Goal: Information Seeking & Learning: Find specific page/section

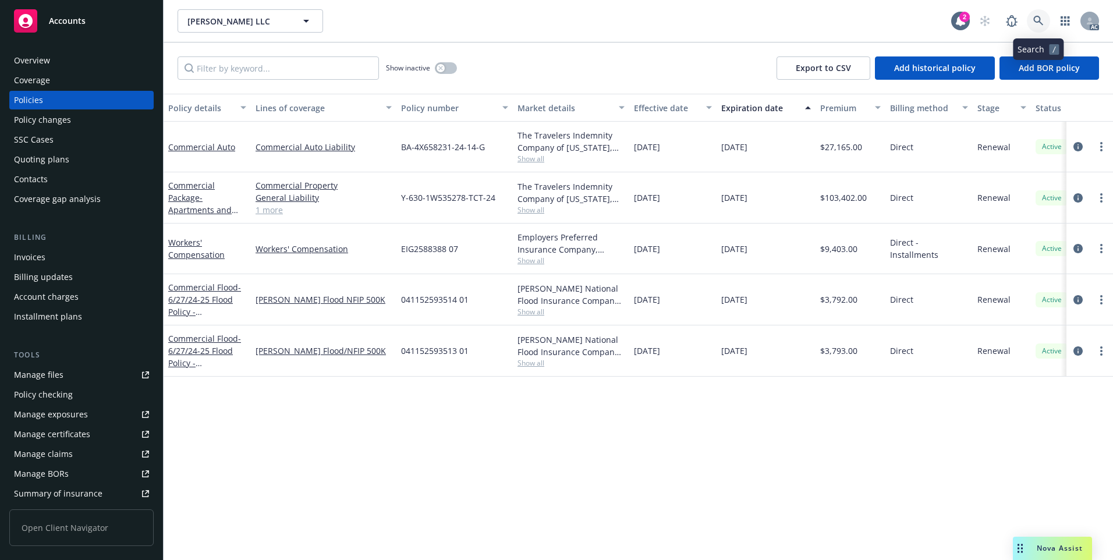
click at [1041, 27] on link at bounding box center [1038, 20] width 23 height 23
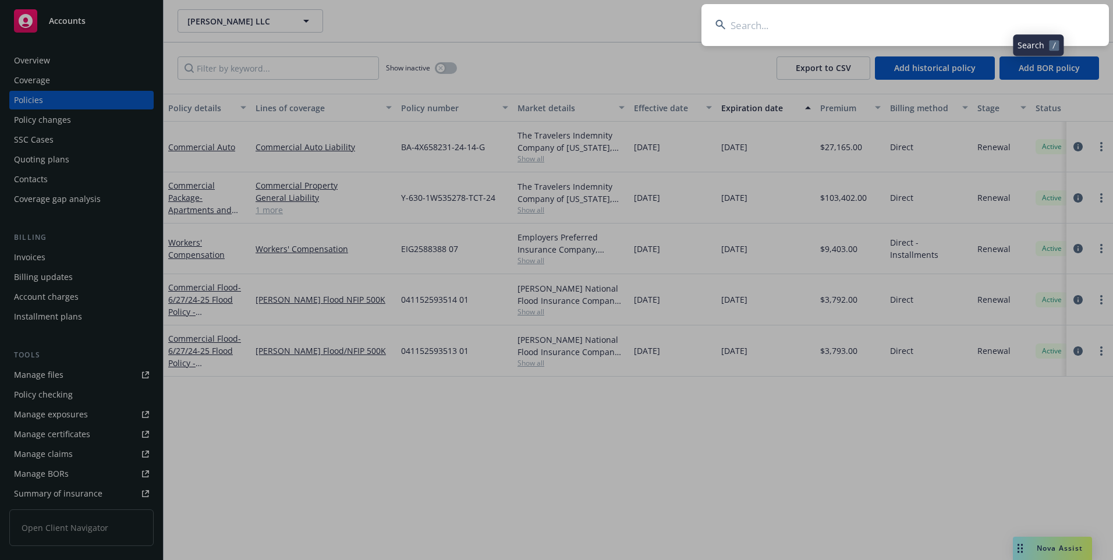
click at [942, 23] on input at bounding box center [904, 25] width 407 height 42
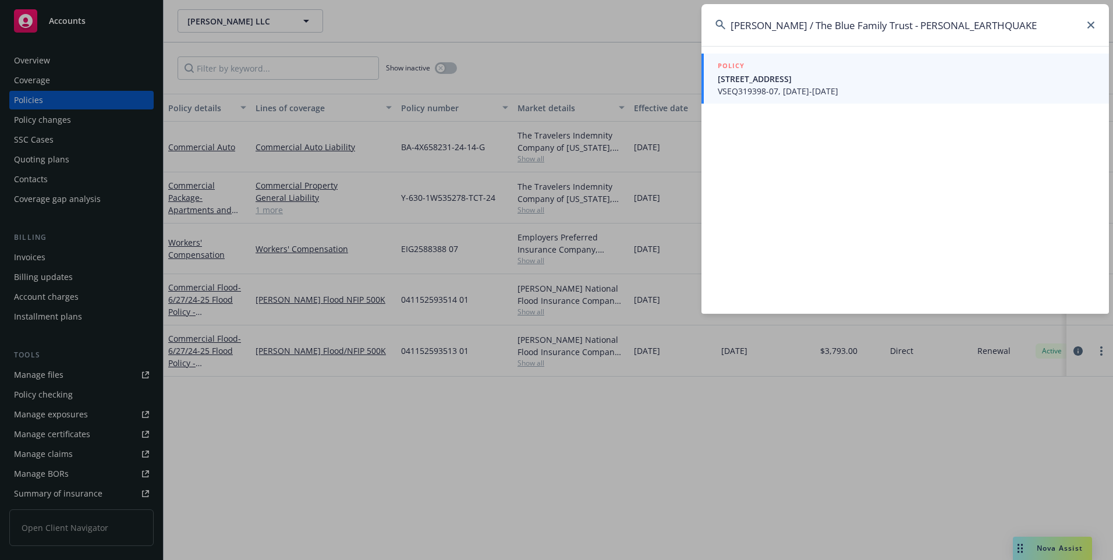
type input "[PERSON_NAME] / The Blue Family Trust - PERSONAL_EARTHQUAKE"
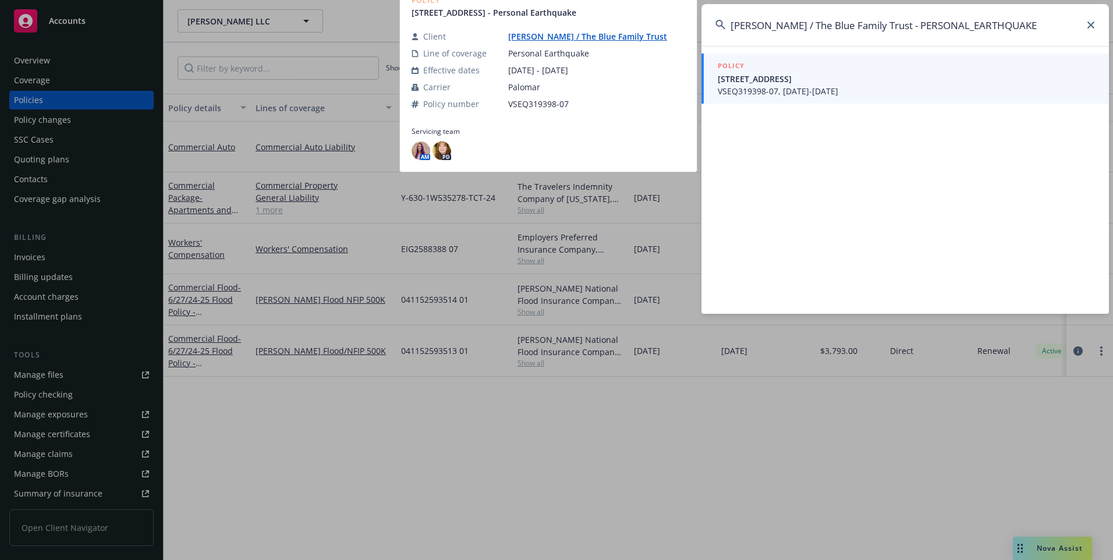
click at [849, 86] on span "VSEQ319398-07, [DATE]-[DATE]" at bounding box center [906, 91] width 377 height 12
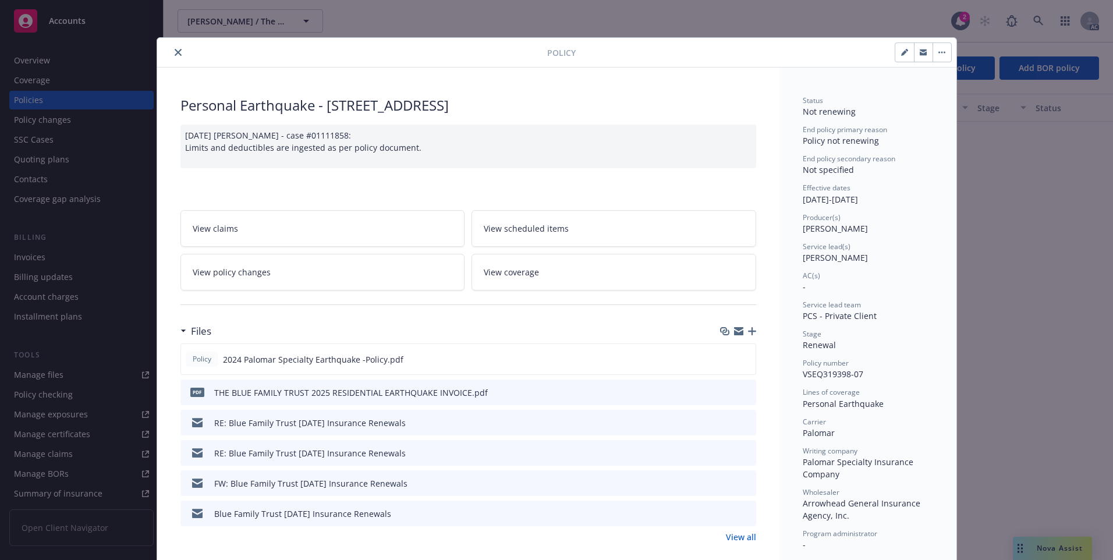
click at [175, 53] on icon "close" at bounding box center [178, 52] width 7 height 7
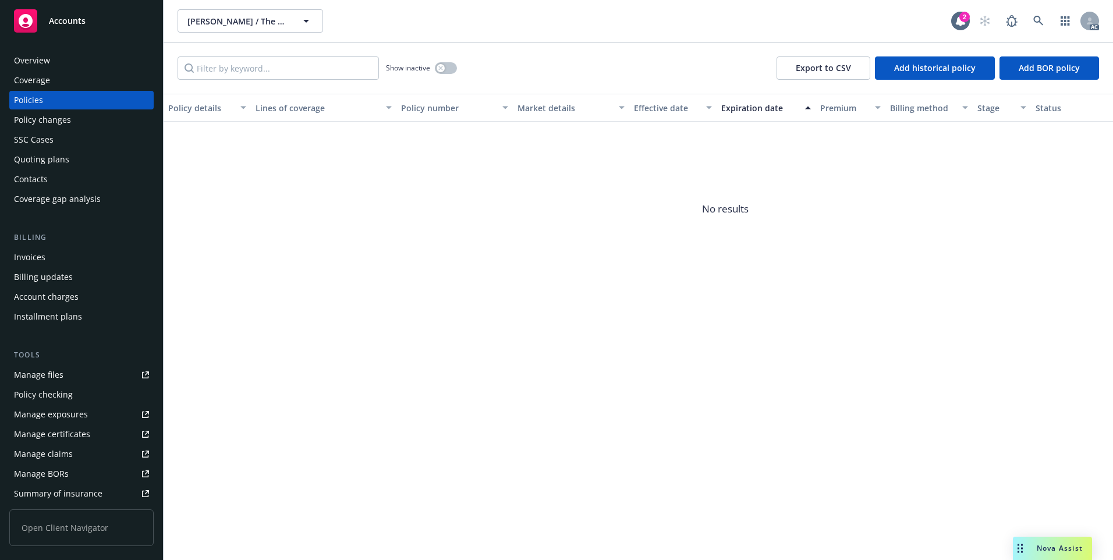
click at [45, 106] on div "Policies" at bounding box center [81, 100] width 135 height 19
click at [438, 104] on div "Policy number" at bounding box center [448, 108] width 94 height 12
click at [450, 66] on button "button" at bounding box center [446, 68] width 22 height 12
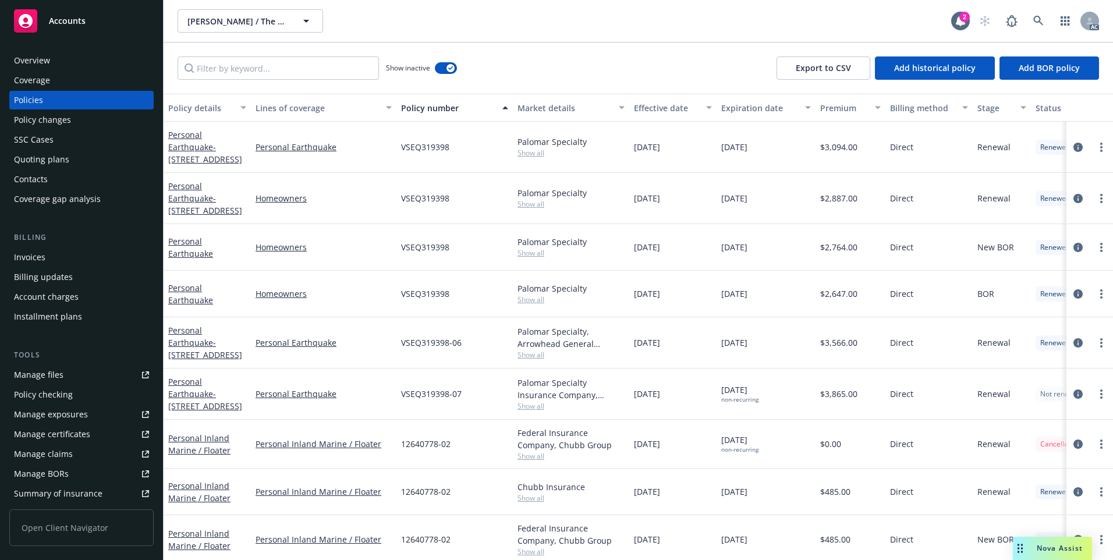
click at [656, 107] on div "Effective date" at bounding box center [666, 108] width 65 height 12
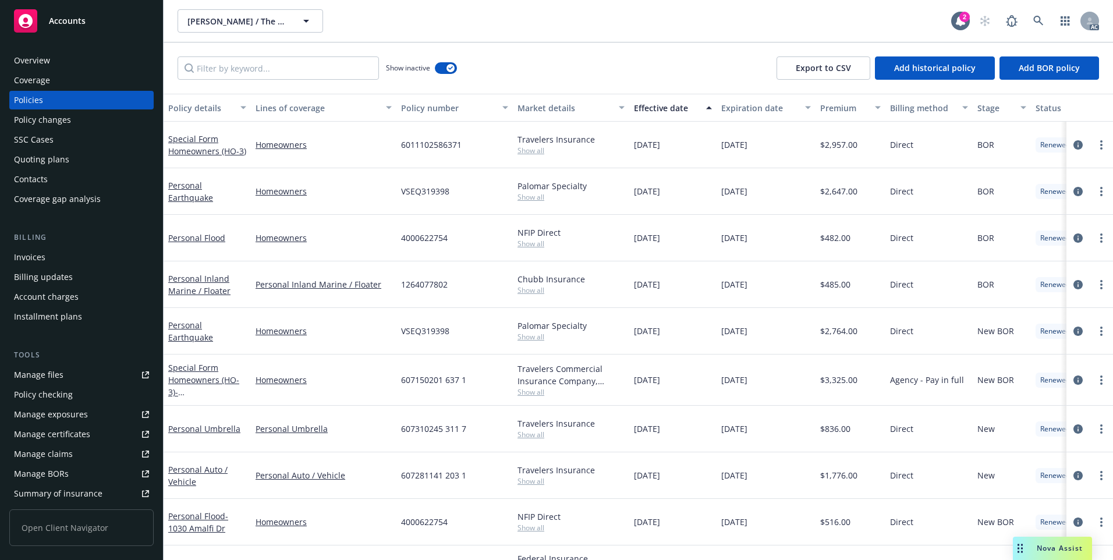
click at [656, 107] on div "Effective date" at bounding box center [666, 108] width 65 height 12
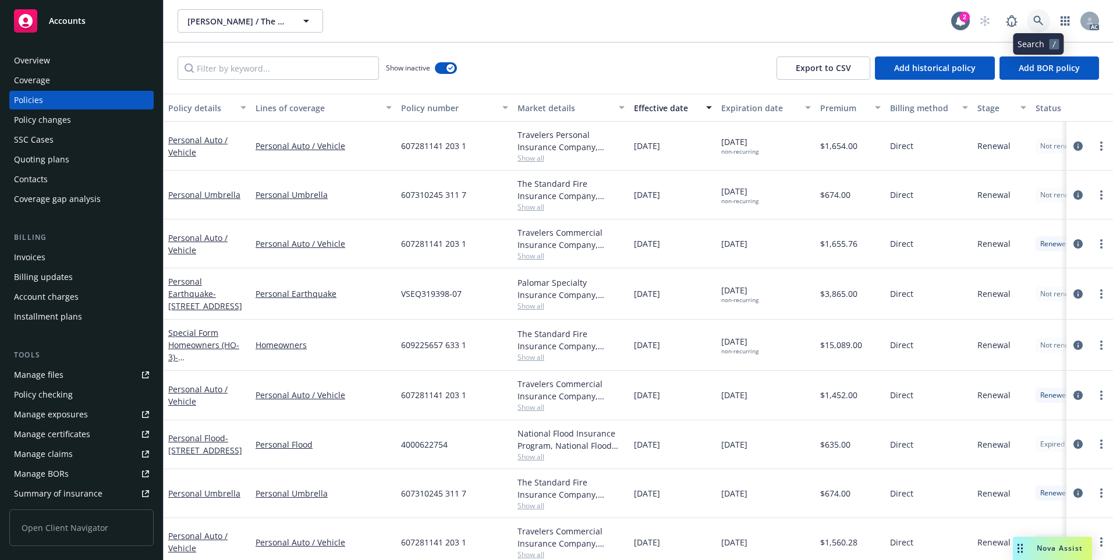
click at [1043, 20] on link at bounding box center [1038, 20] width 23 height 23
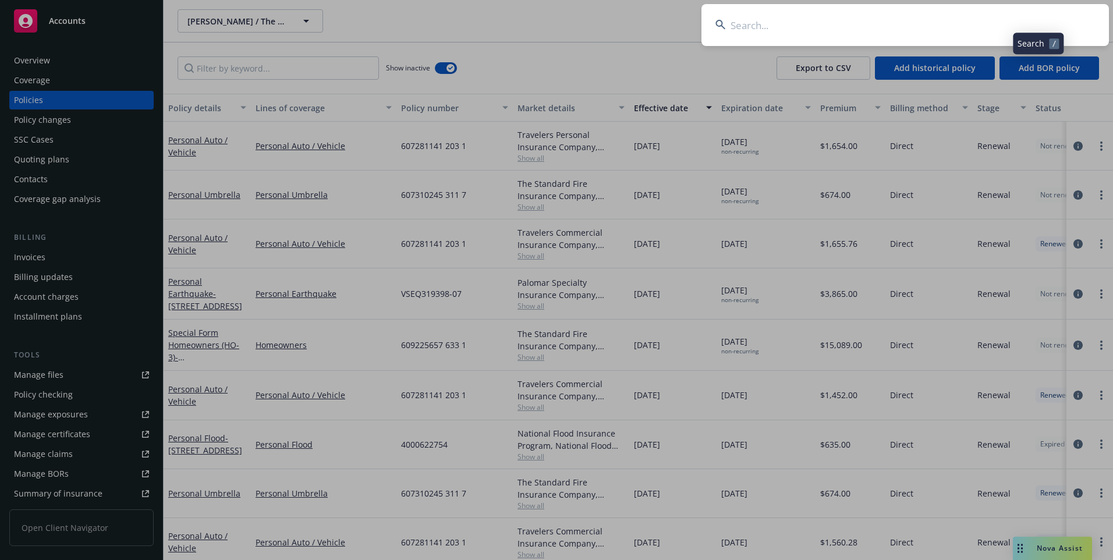
click at [982, 27] on input at bounding box center [904, 25] width 407 height 42
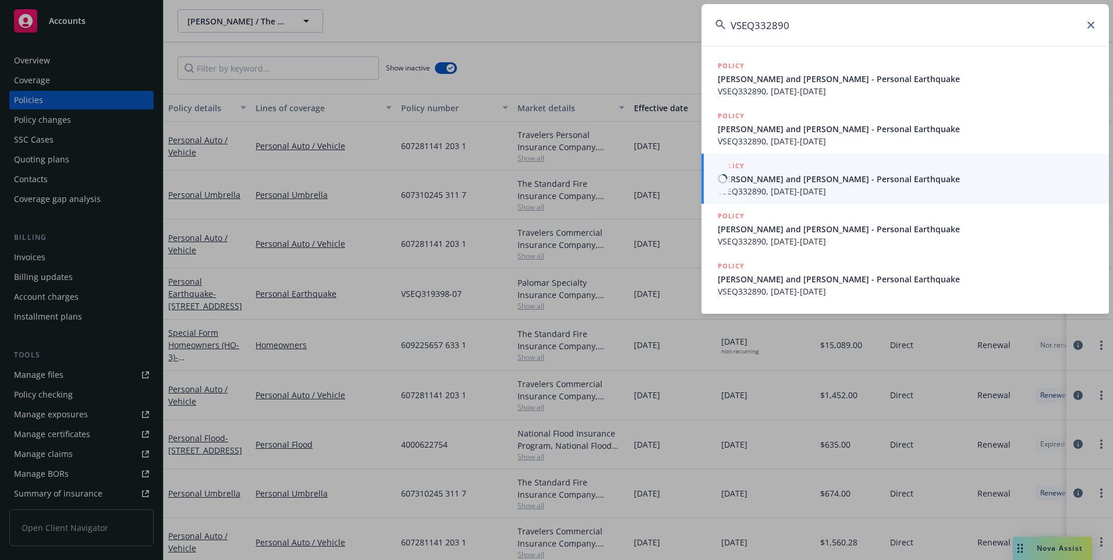
type input "VSEQ332890"
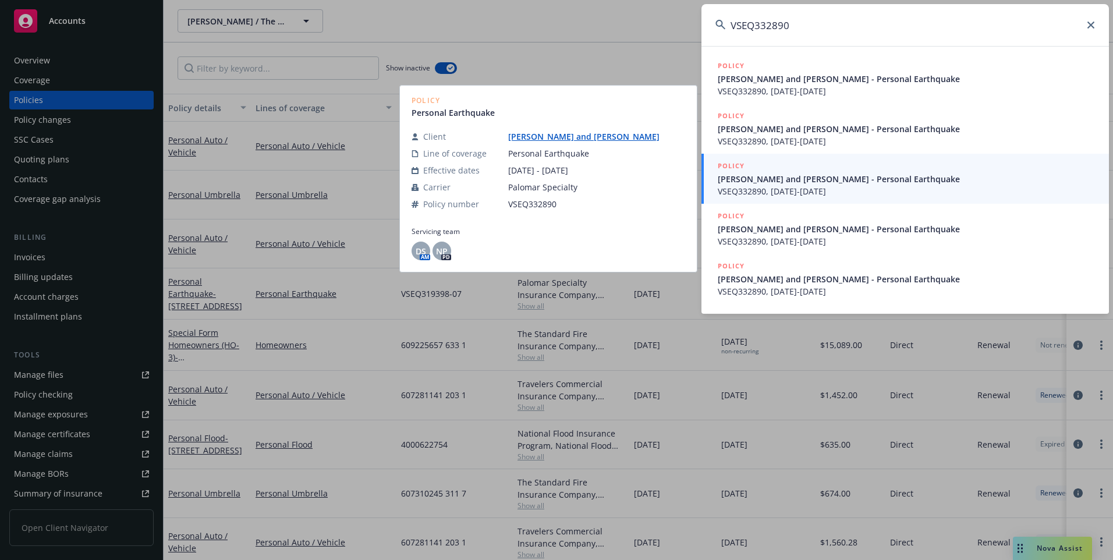
click at [847, 184] on span "[PERSON_NAME] and [PERSON_NAME] - Personal Earthquake" at bounding box center [906, 179] width 377 height 12
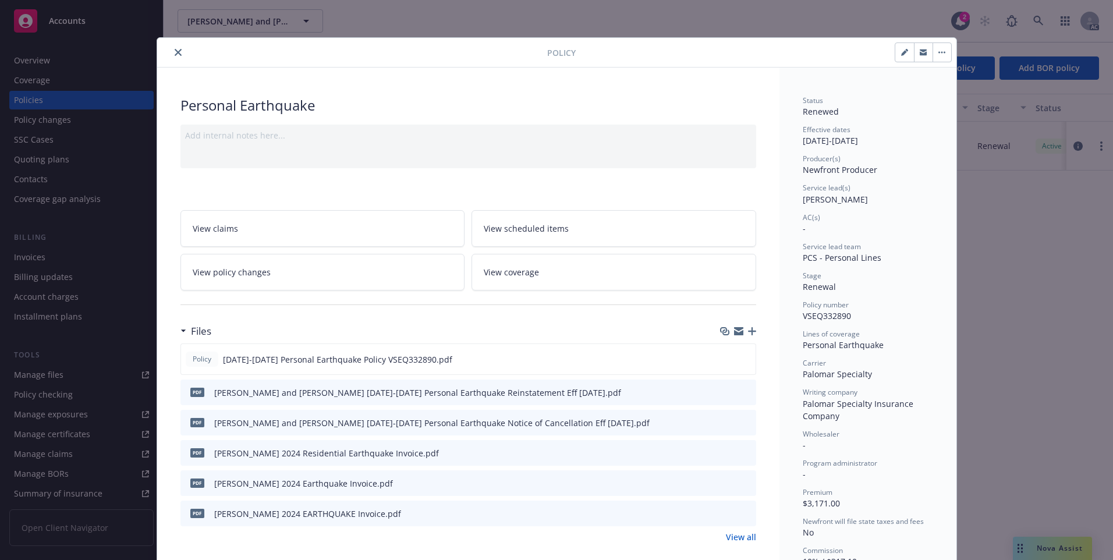
click at [176, 52] on button "close" at bounding box center [178, 52] width 14 height 14
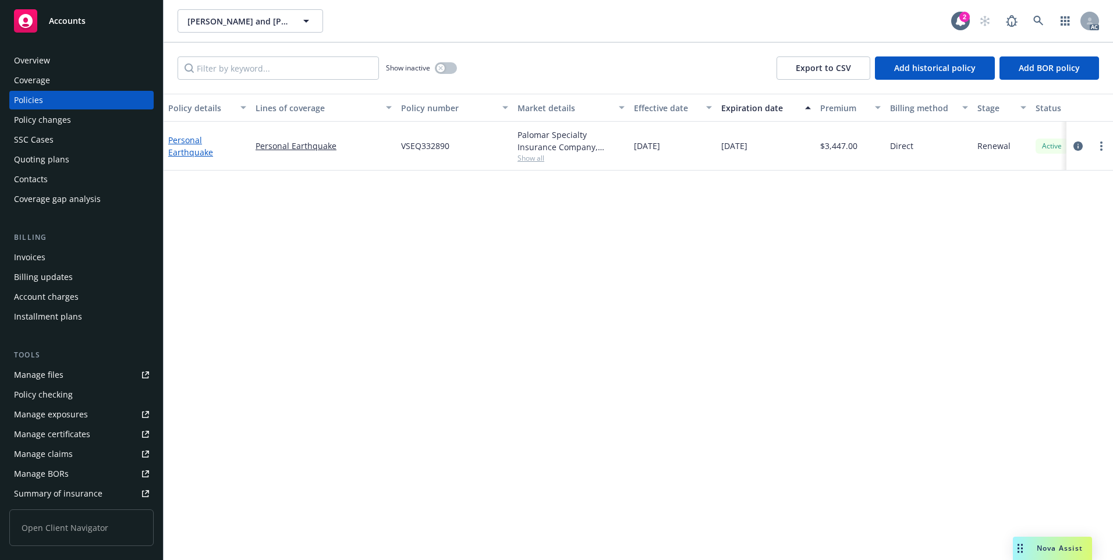
click at [190, 151] on link "Personal Earthquake" at bounding box center [190, 145] width 45 height 23
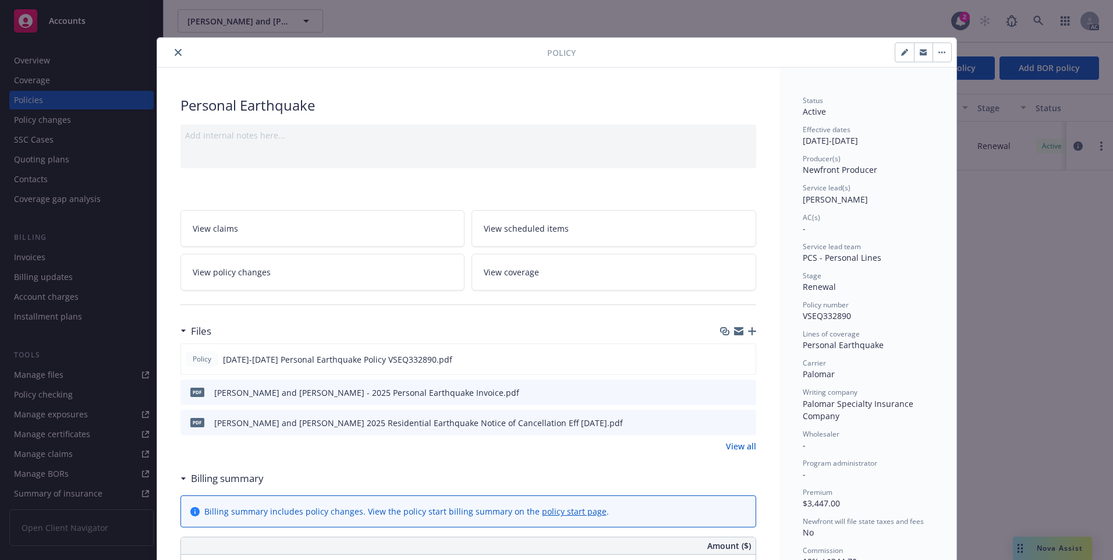
click at [175, 53] on icon "close" at bounding box center [178, 52] width 7 height 7
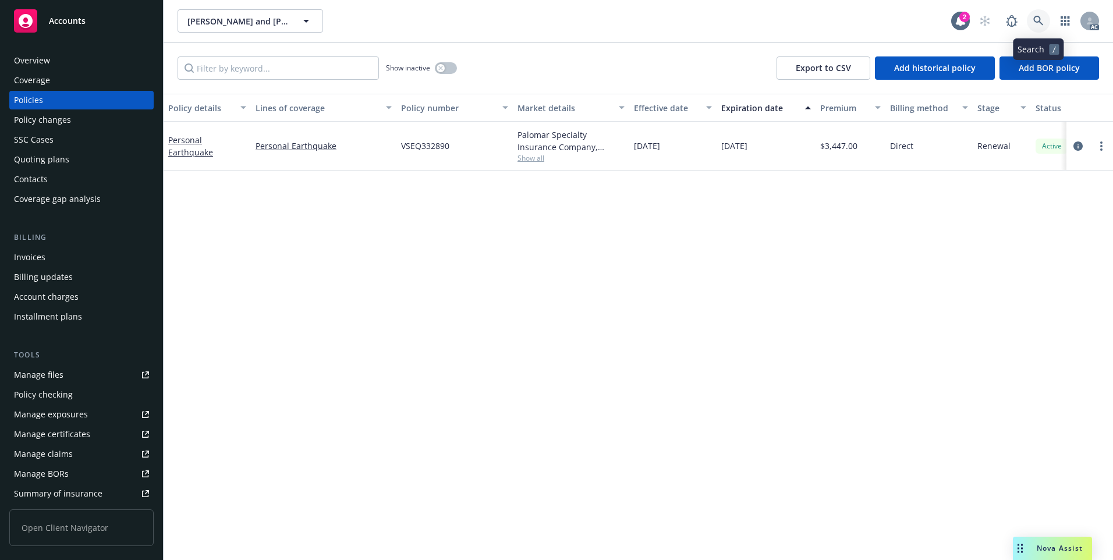
click at [1044, 23] on link at bounding box center [1038, 20] width 23 height 23
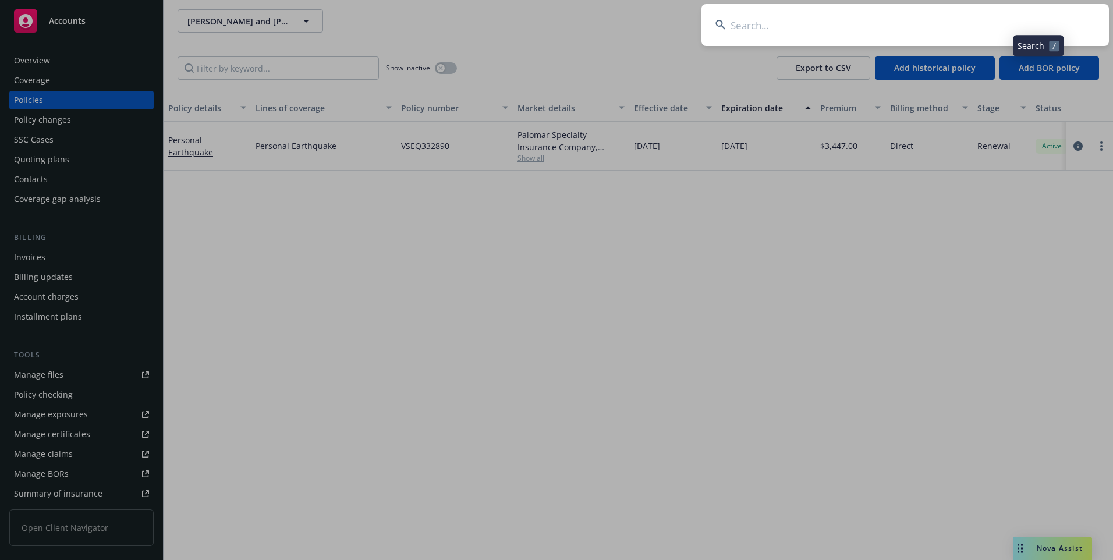
click at [966, 23] on input at bounding box center [904, 25] width 407 height 42
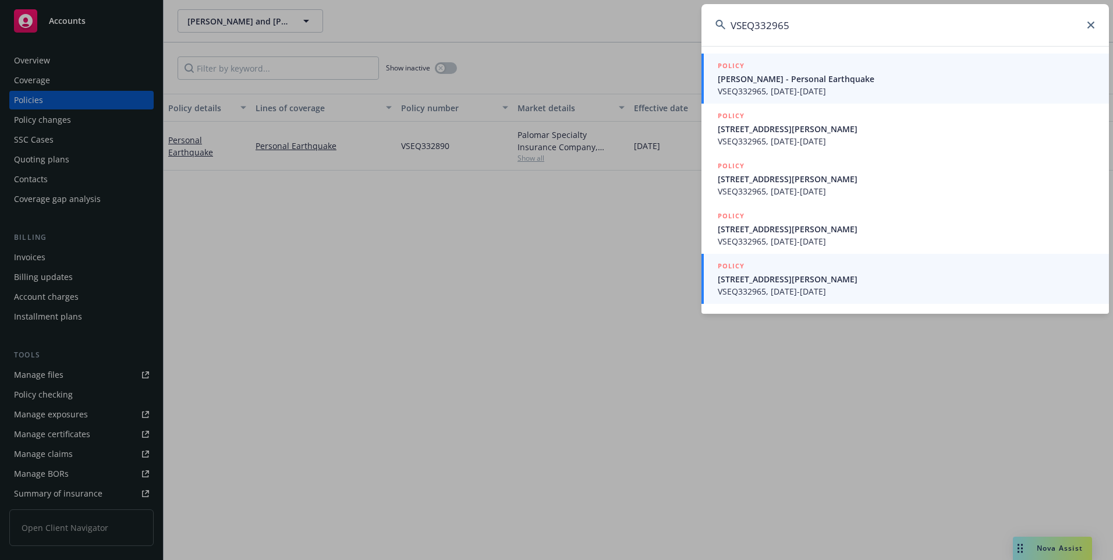
type input "VSEQ332965"
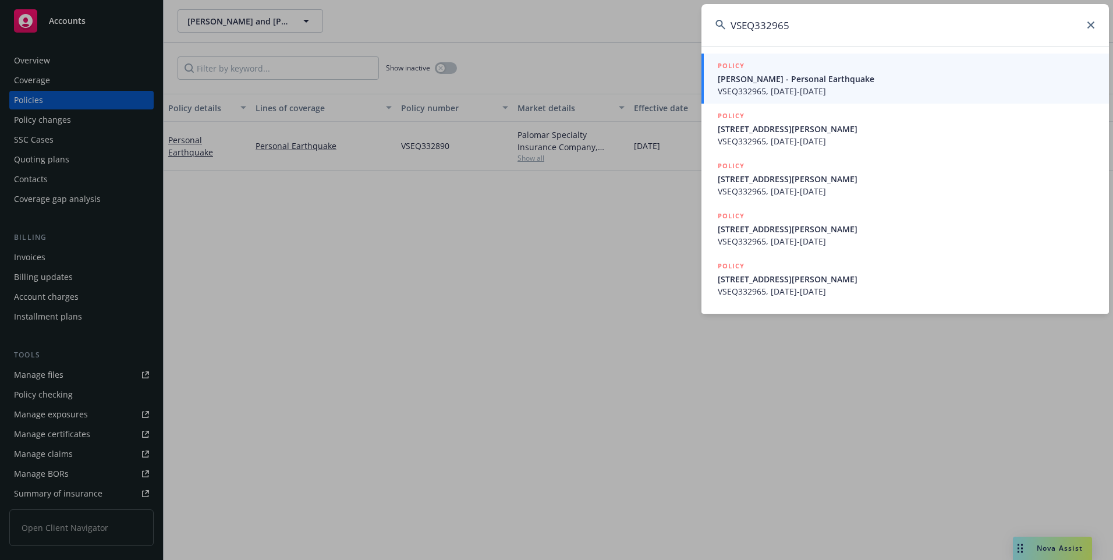
drag, startPoint x: 826, startPoint y: 282, endPoint x: 820, endPoint y: 281, distance: 6.5
click at [826, 282] on span "[STREET_ADDRESS][PERSON_NAME]" at bounding box center [906, 279] width 377 height 12
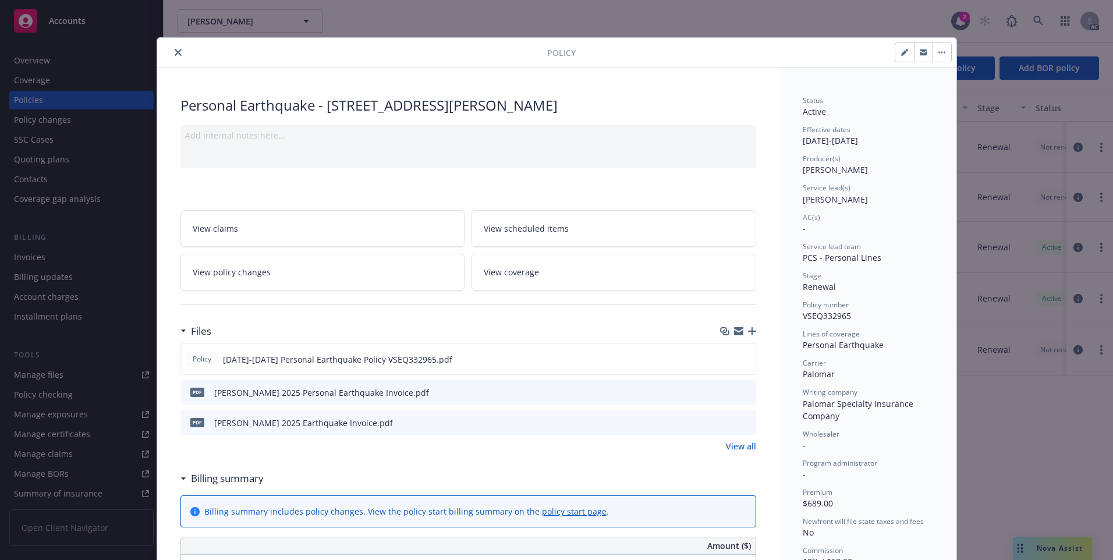
drag, startPoint x: 171, startPoint y: 52, endPoint x: 205, endPoint y: 55, distance: 33.9
click at [175, 52] on icon "close" at bounding box center [178, 52] width 7 height 7
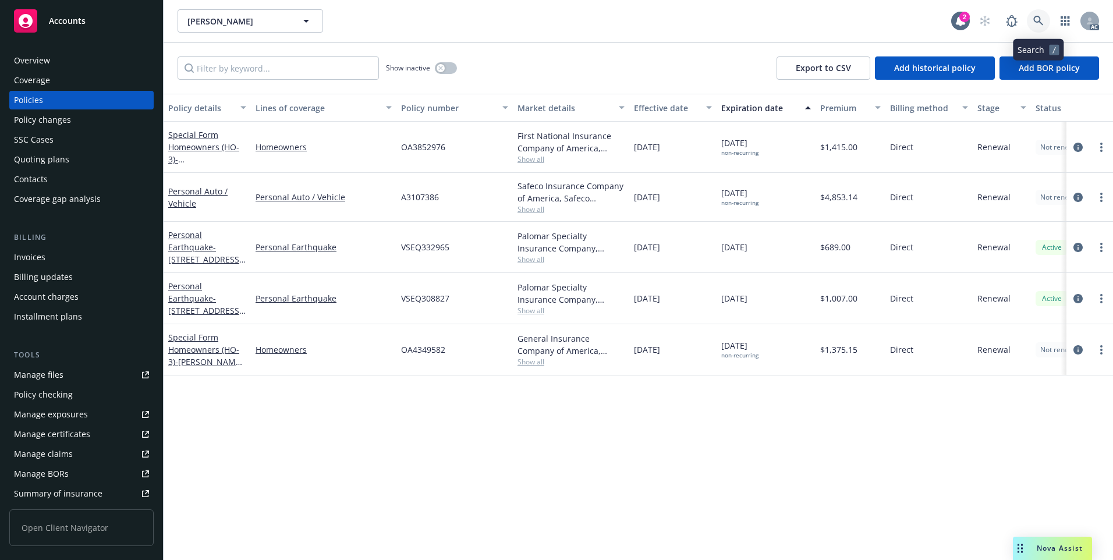
click at [1031, 20] on link at bounding box center [1038, 20] width 23 height 23
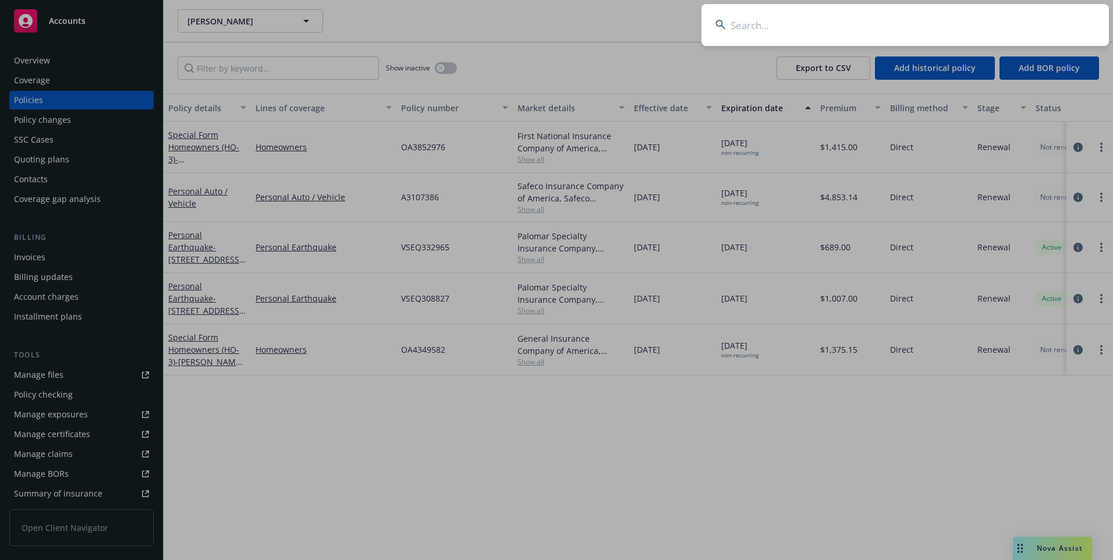
click at [966, 23] on input at bounding box center [904, 25] width 407 height 42
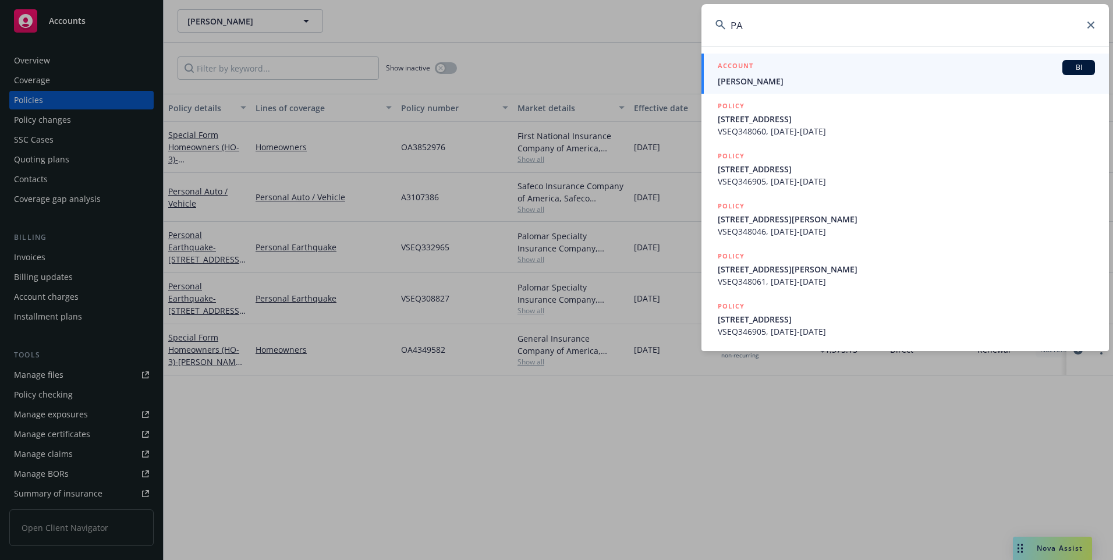
type input "P"
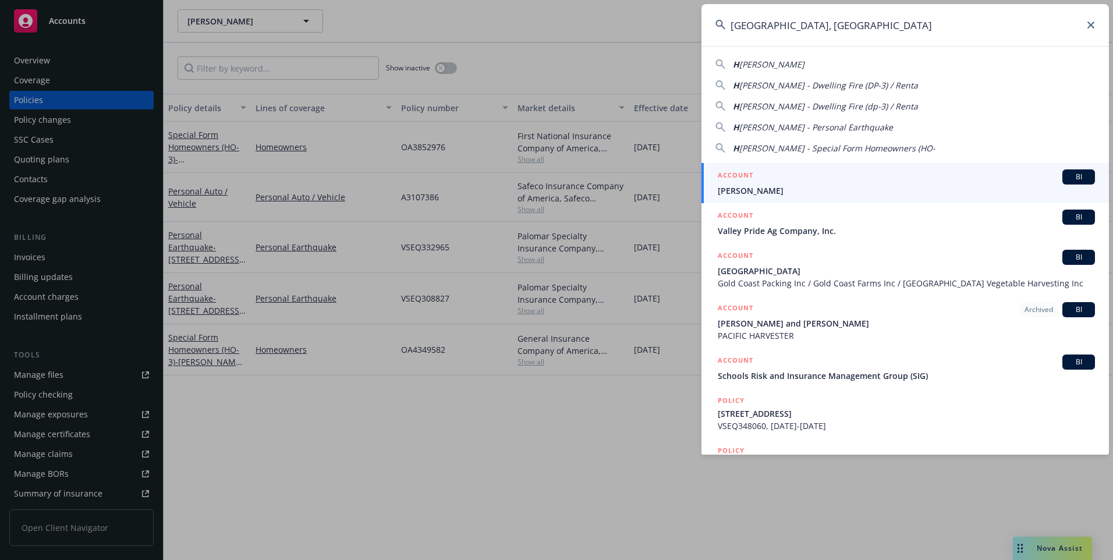
type input "[GEOGRAPHIC_DATA], [GEOGRAPHIC_DATA]"
click at [879, 185] on span "[PERSON_NAME]" at bounding box center [906, 190] width 377 height 12
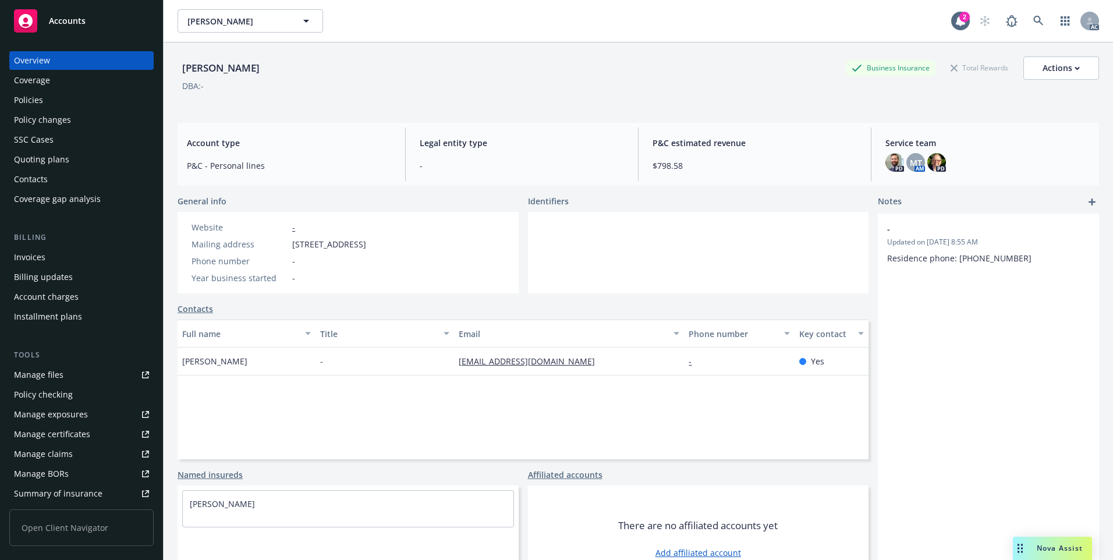
click at [56, 101] on div "Policies" at bounding box center [81, 100] width 135 height 19
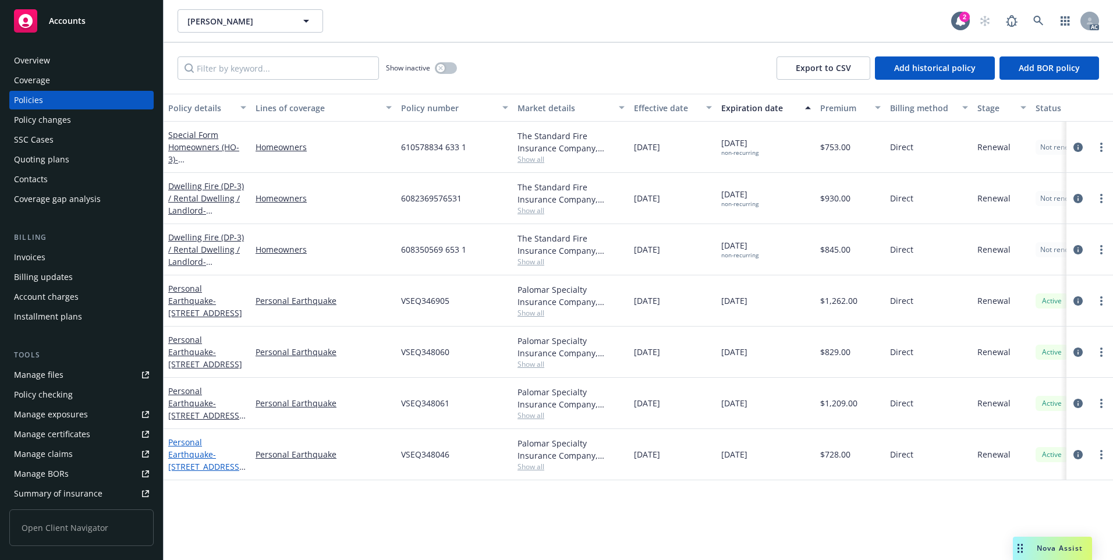
click at [209, 459] on link "Personal Earthquake - [STREET_ADDRESS][PERSON_NAME]" at bounding box center [205, 460] width 74 height 48
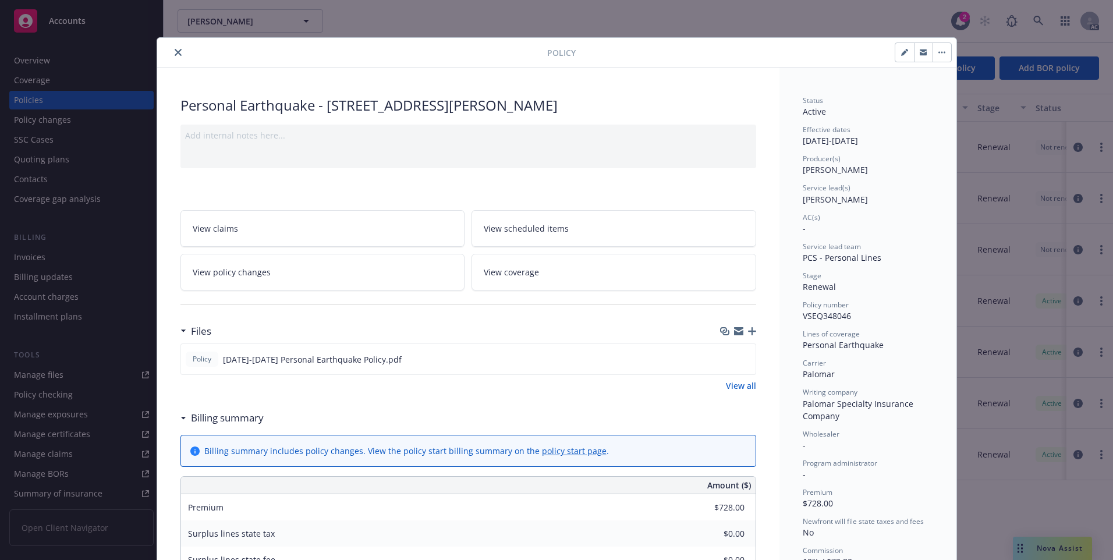
click at [175, 54] on icon "close" at bounding box center [178, 52] width 7 height 7
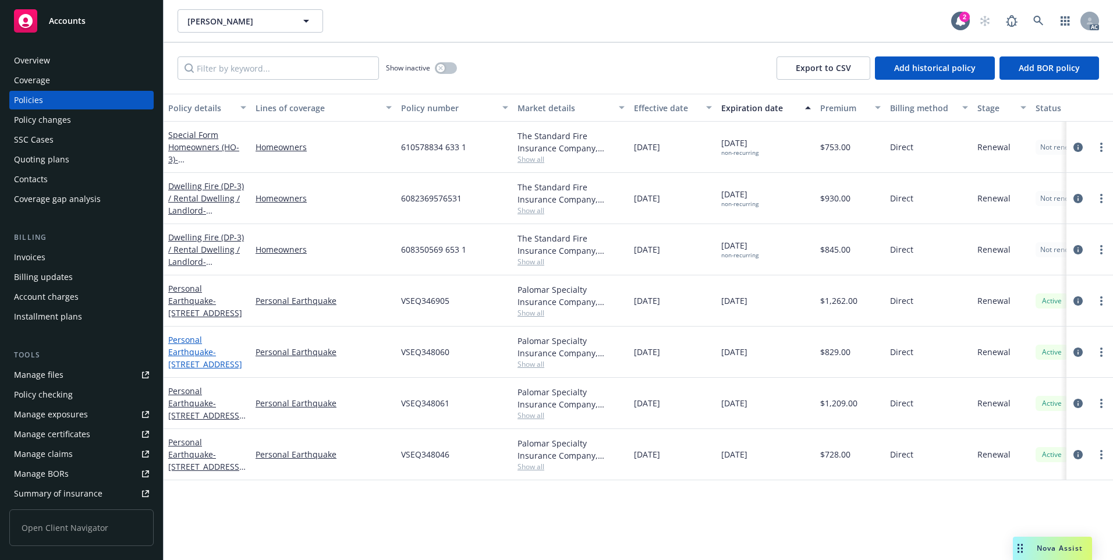
click at [196, 352] on link "Personal Earthquake - [STREET_ADDRESS]" at bounding box center [205, 351] width 74 height 35
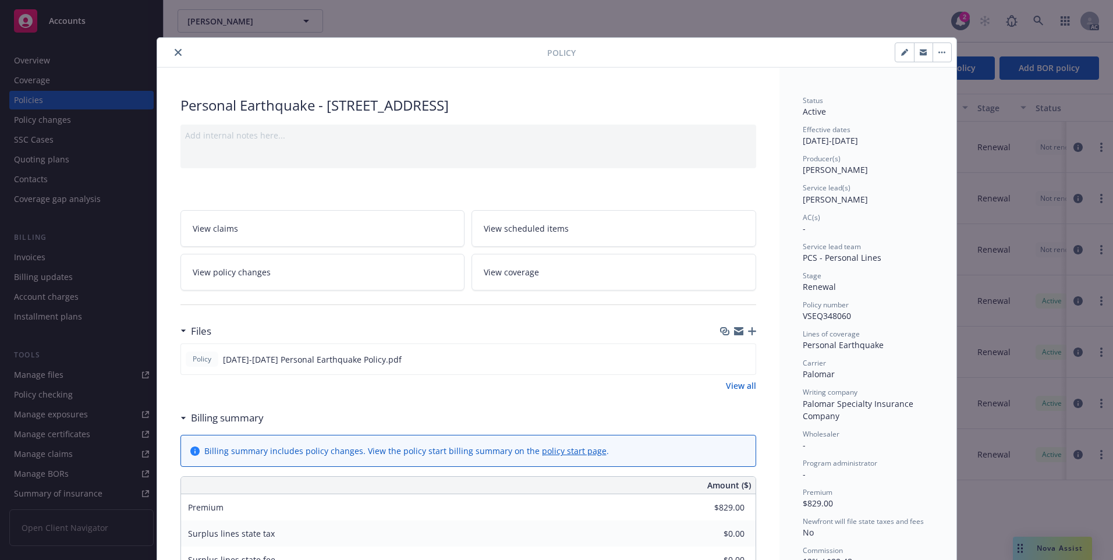
click at [175, 52] on icon "close" at bounding box center [178, 52] width 7 height 7
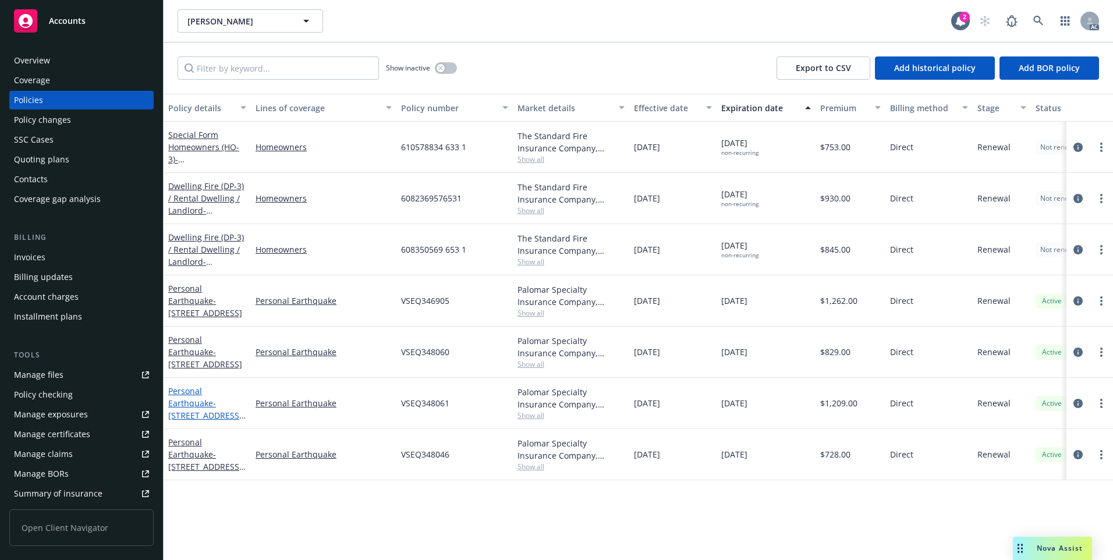
click at [196, 402] on link "Personal Earthquake - [STREET_ADDRESS][PERSON_NAME]" at bounding box center [205, 409] width 74 height 48
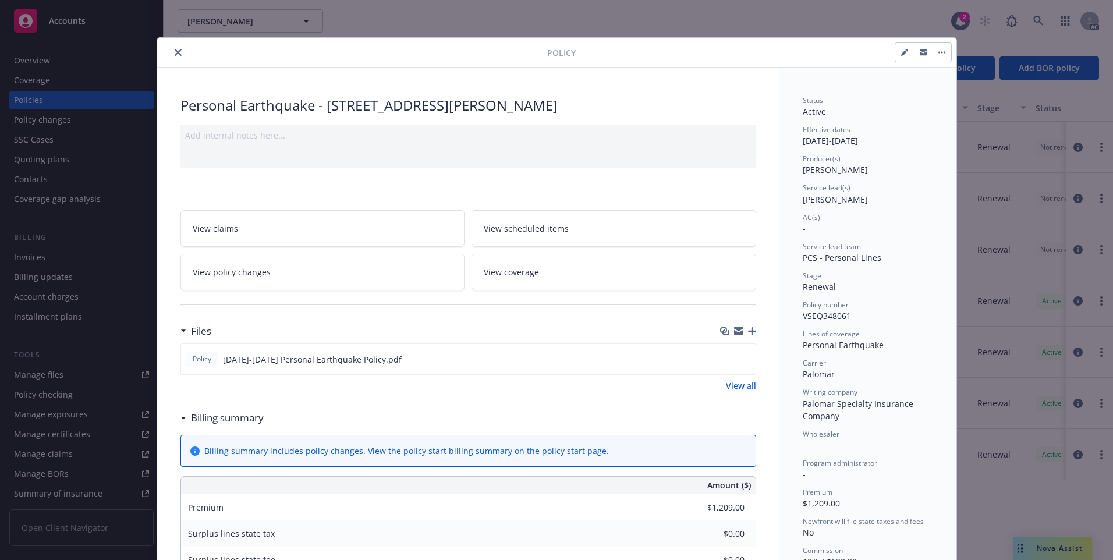
click at [175, 53] on icon "close" at bounding box center [178, 52] width 7 height 7
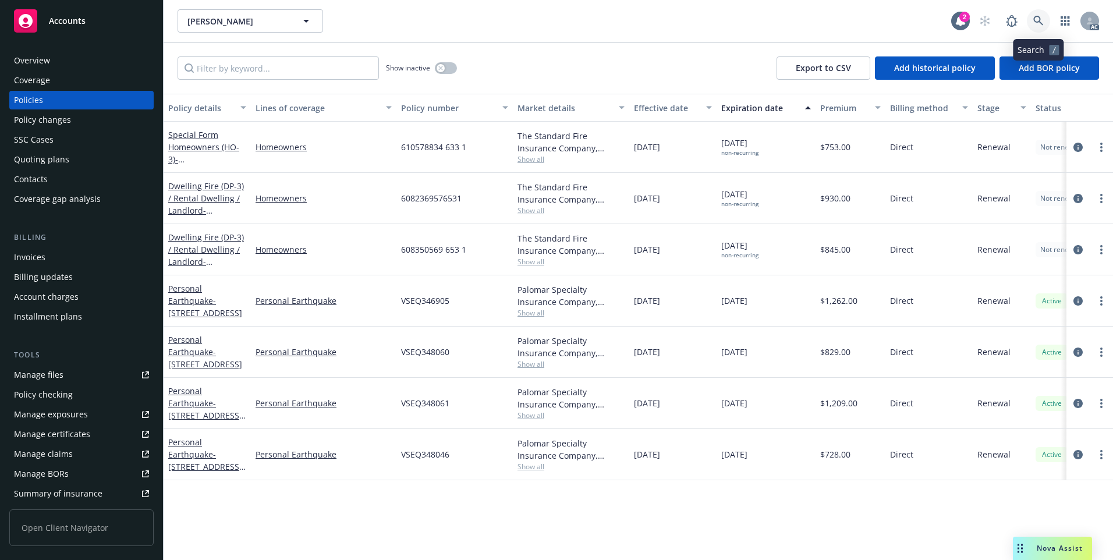
click at [1034, 21] on icon at bounding box center [1038, 21] width 10 height 10
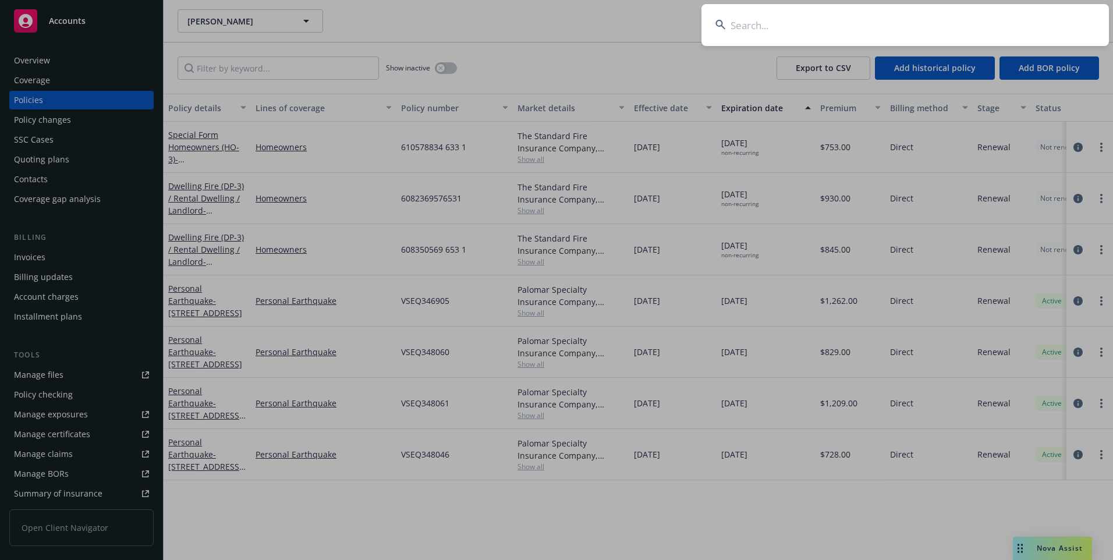
click at [924, 20] on input at bounding box center [904, 25] width 407 height 42
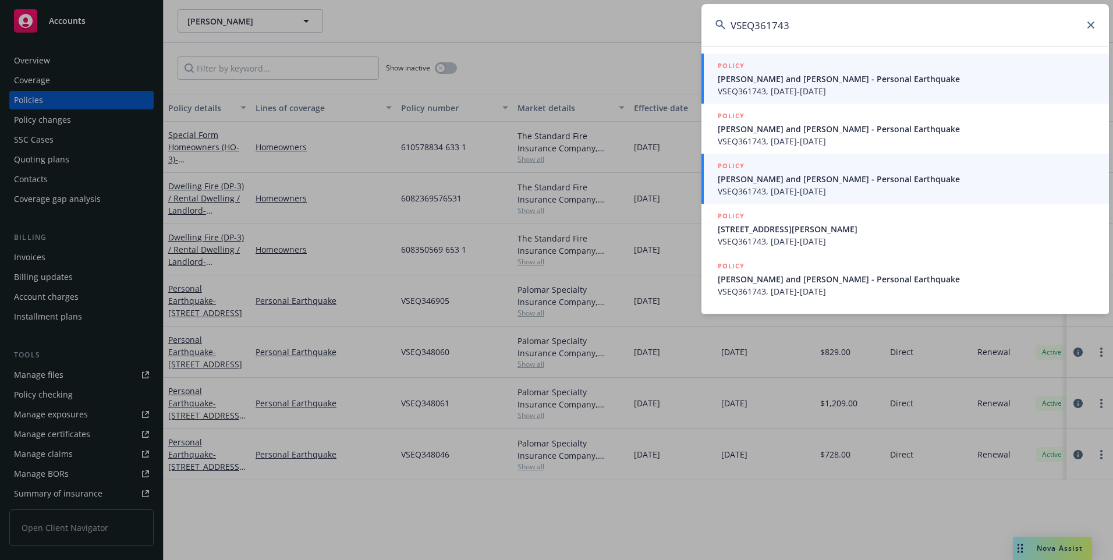
type input "VSEQ361743"
click at [823, 181] on span "[PERSON_NAME] and [PERSON_NAME] - Personal Earthquake" at bounding box center [906, 179] width 377 height 12
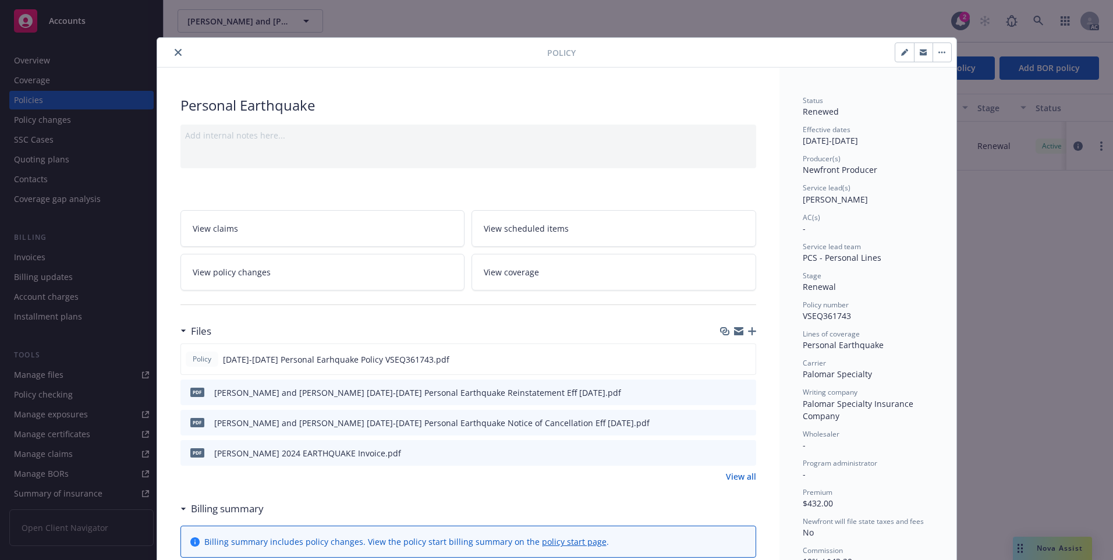
click at [175, 58] on button "close" at bounding box center [178, 52] width 14 height 14
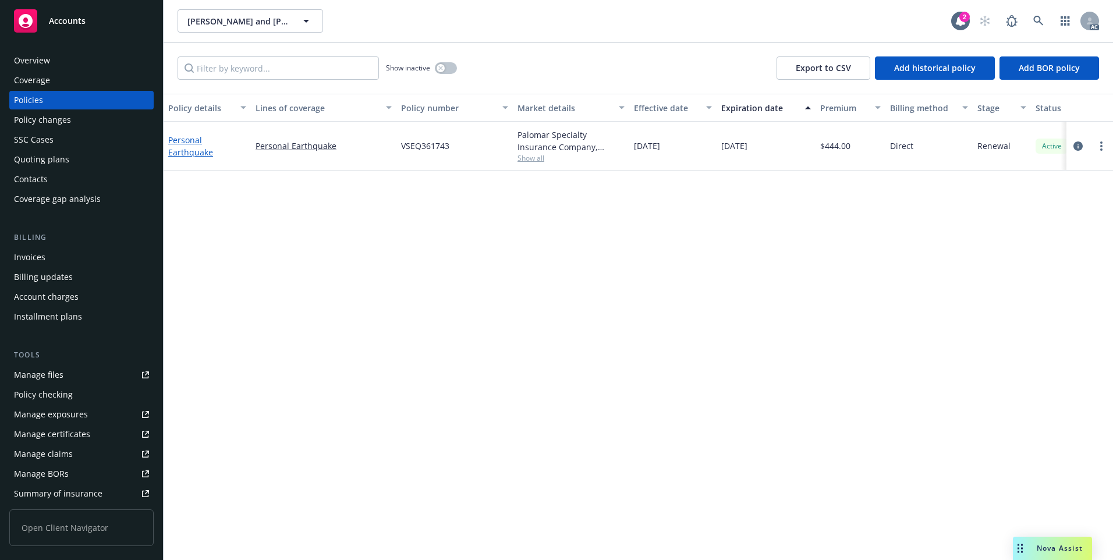
click at [197, 149] on link "Personal Earthquake" at bounding box center [190, 145] width 45 height 23
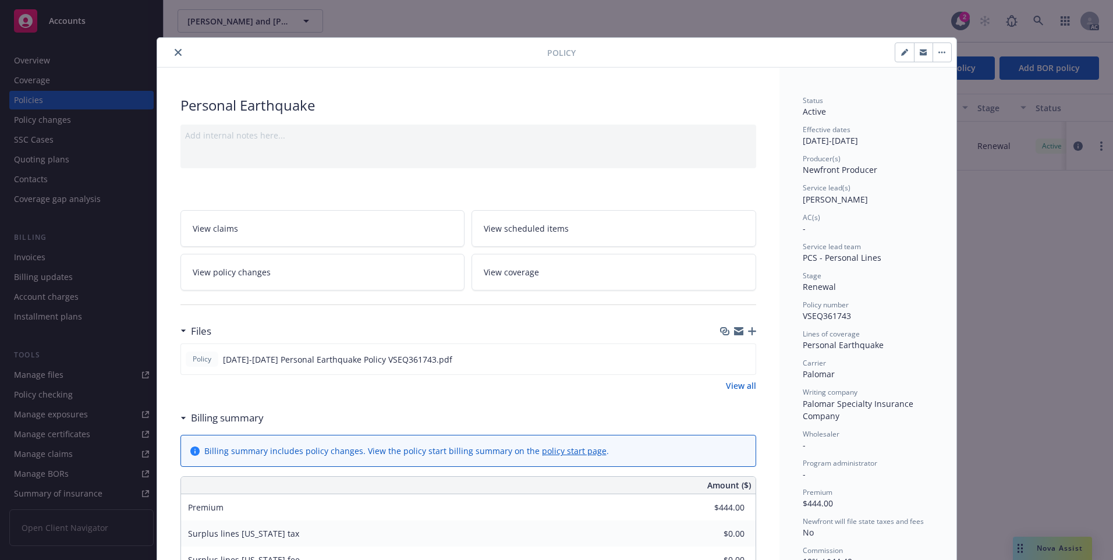
click at [176, 52] on icon "close" at bounding box center [178, 52] width 7 height 7
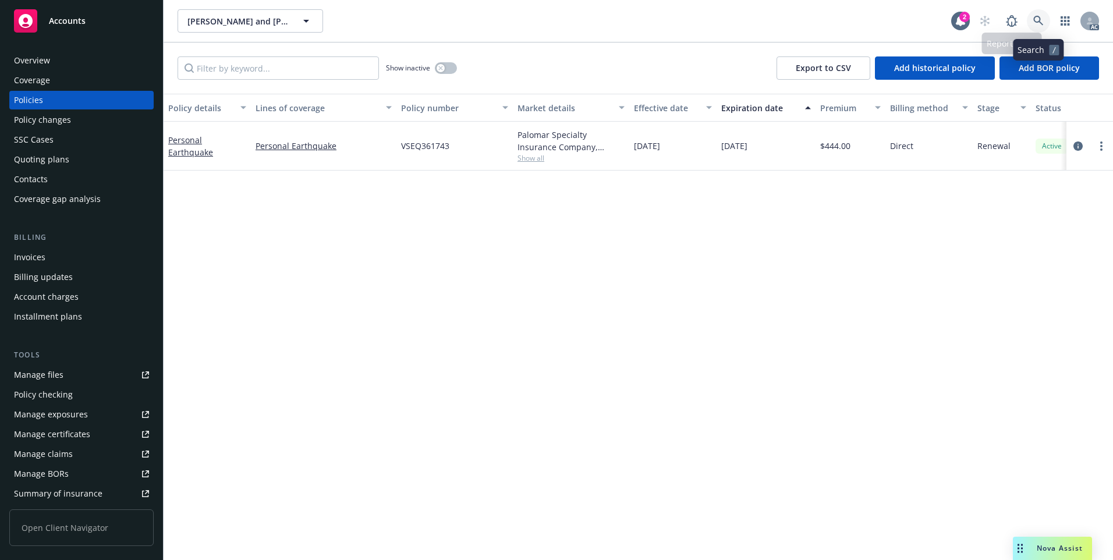
click at [1038, 15] on link at bounding box center [1038, 20] width 23 height 23
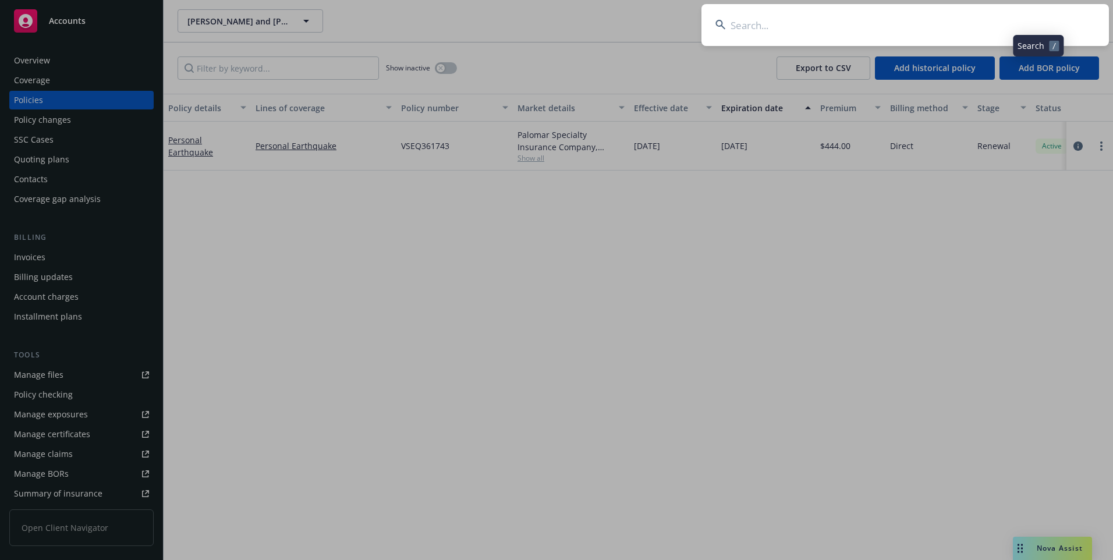
click at [968, 34] on input at bounding box center [904, 25] width 407 height 42
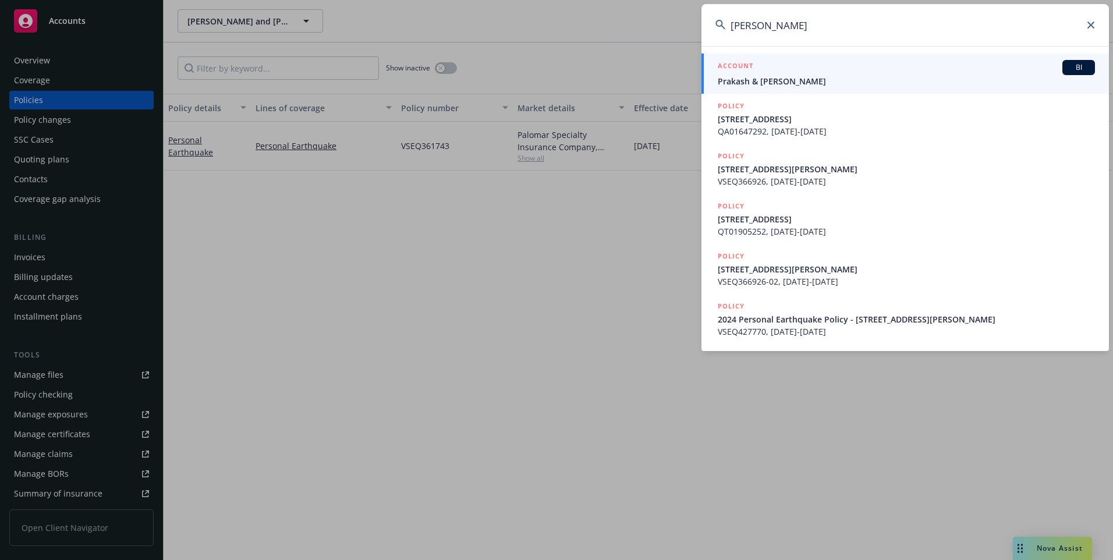
type input "[PERSON_NAME]"
click at [845, 74] on div "ACCOUNT BI" at bounding box center [906, 67] width 377 height 15
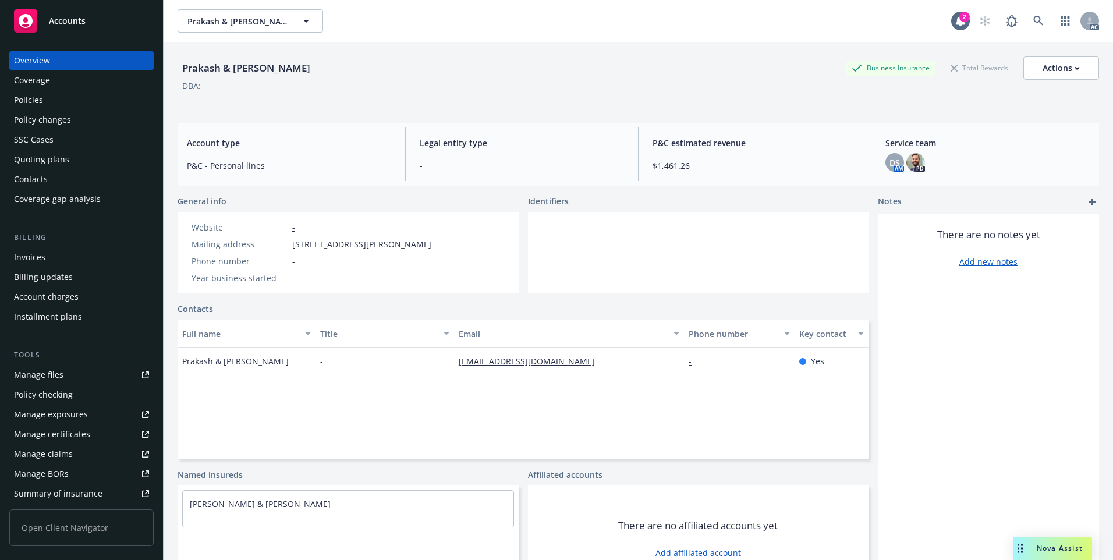
click at [51, 97] on div "Policies" at bounding box center [81, 100] width 135 height 19
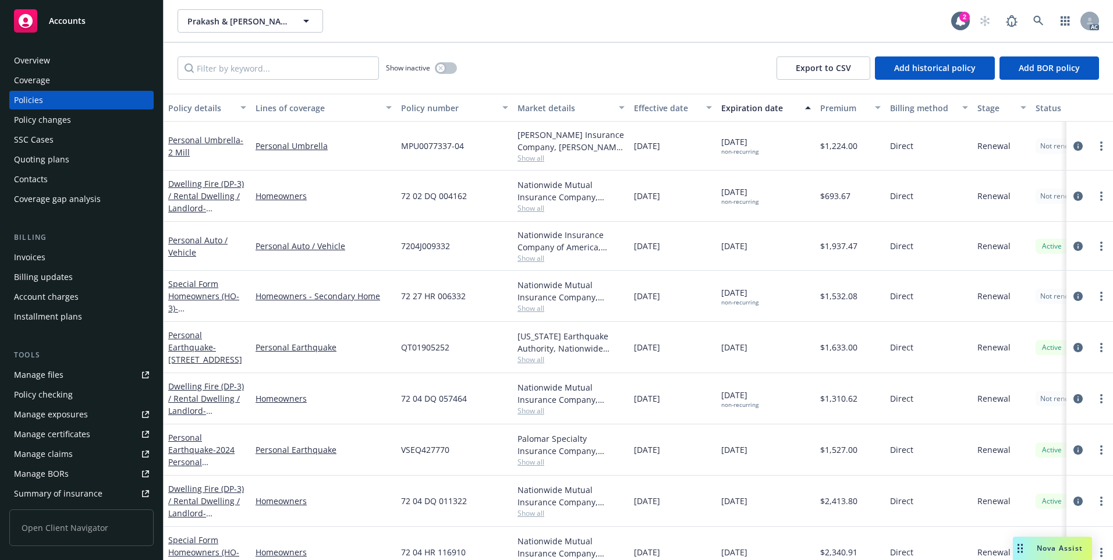
click at [677, 107] on div "Effective date" at bounding box center [666, 108] width 65 height 12
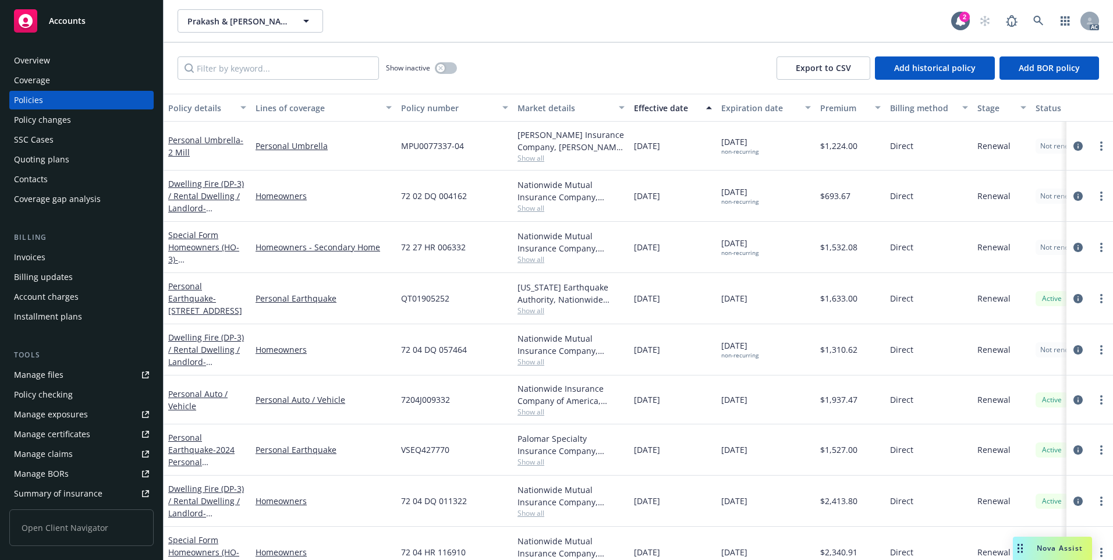
click at [677, 107] on div "Effective date" at bounding box center [666, 108] width 65 height 12
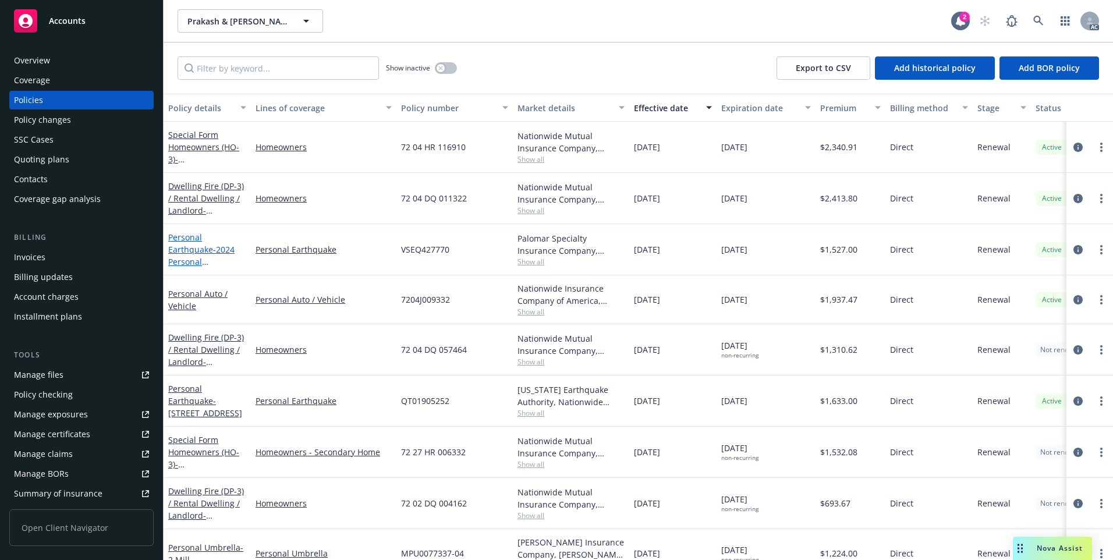
click at [208, 249] on link "Personal Earthquake - 2024 Personal Earthquake Policy - [STREET_ADDRESS][PERSON…" at bounding box center [205, 268] width 74 height 72
